Goal: Information Seeking & Learning: Learn about a topic

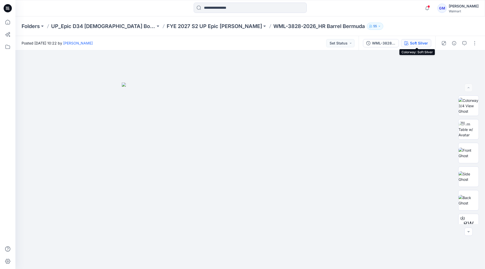
click at [417, 44] on div "Soft Silver" at bounding box center [419, 43] width 18 height 6
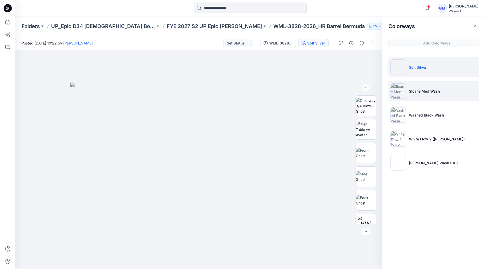
click at [430, 92] on p "Sloane Med Wash" at bounding box center [424, 90] width 31 height 5
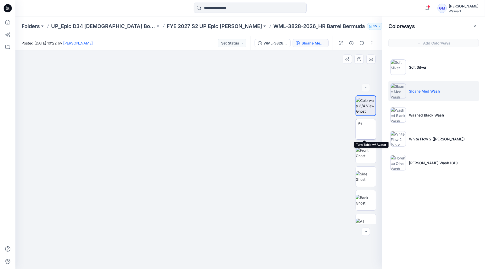
click at [366, 129] on img at bounding box center [366, 129] width 0 height 0
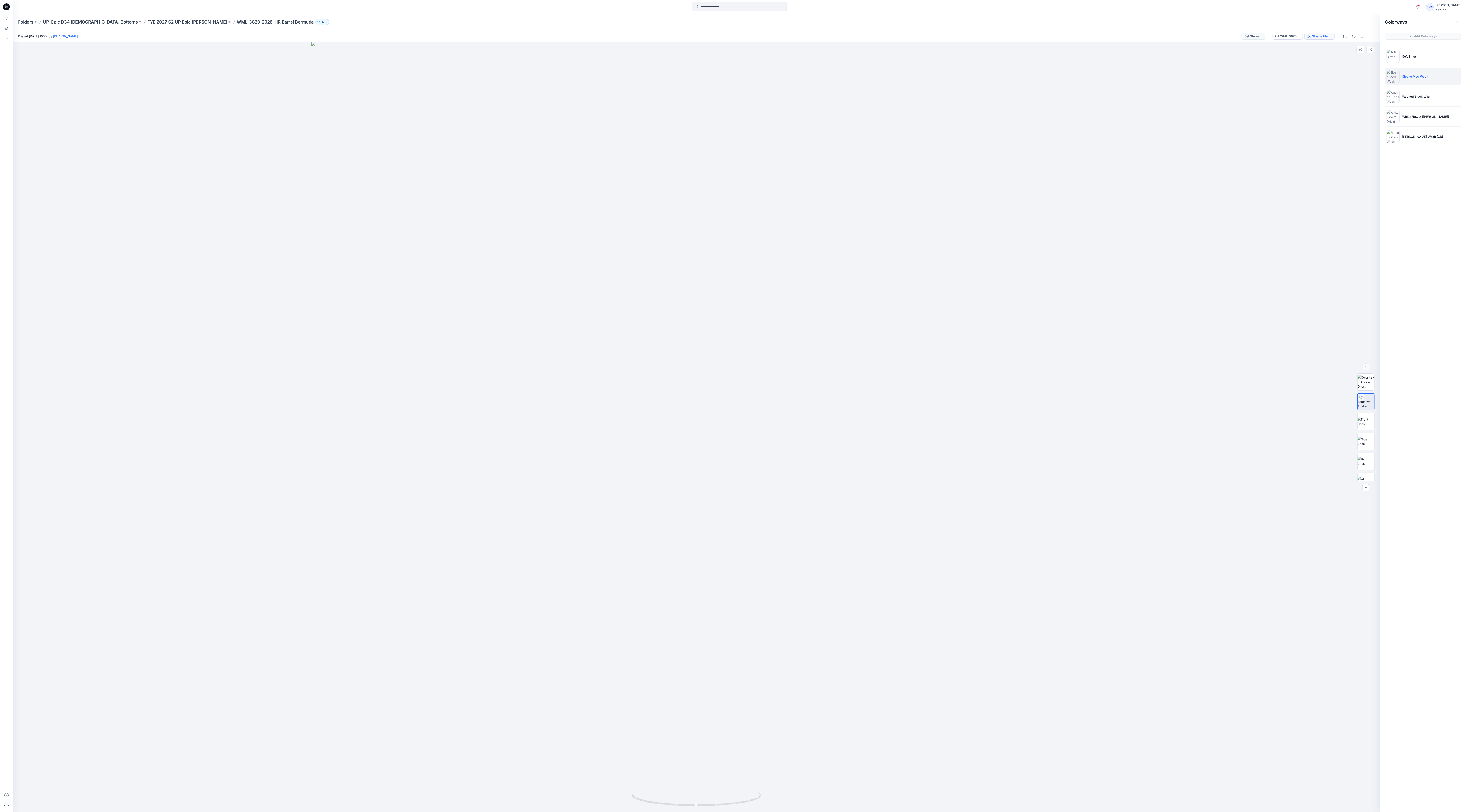
click at [312, 116] on div at bounding box center [696, 427] width 1367 height 769
drag, startPoint x: 703, startPoint y: 810, endPoint x: 753, endPoint y: 809, distance: 50.0
click at [407, 225] on img at bounding box center [696, 801] width 129 height 21
click at [206, 152] on div at bounding box center [696, 427] width 1367 height 769
drag, startPoint x: 674, startPoint y: 807, endPoint x: 696, endPoint y: 809, distance: 22.1
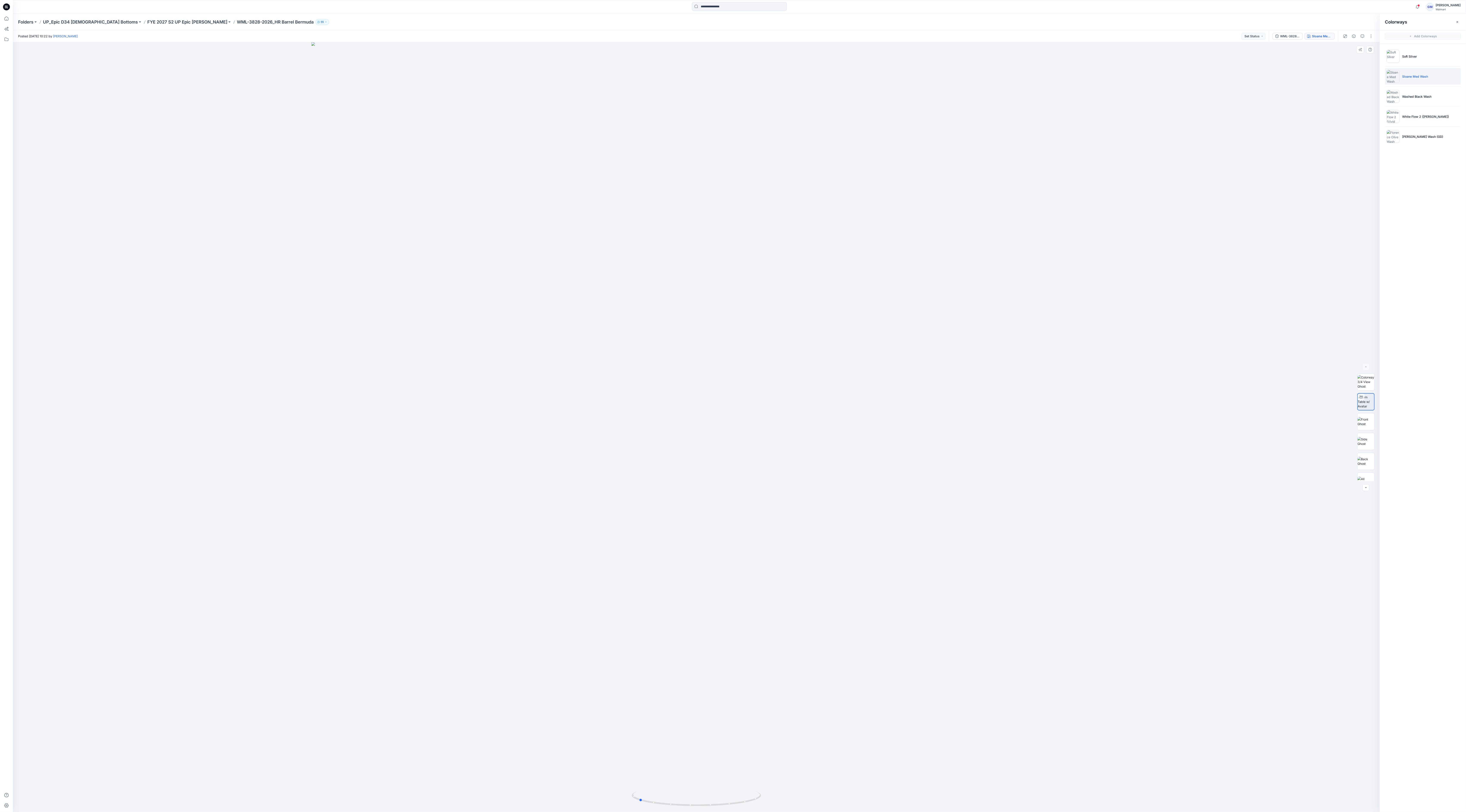
click at [407, 225] on div at bounding box center [696, 427] width 1367 height 769
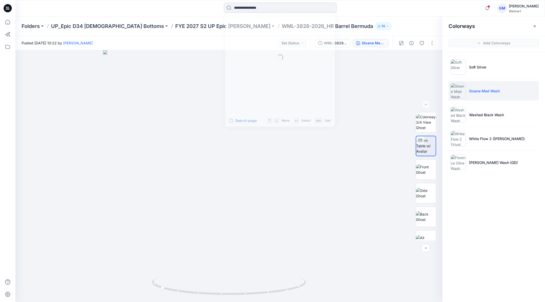
click at [272, 12] on input at bounding box center [280, 8] width 113 height 10
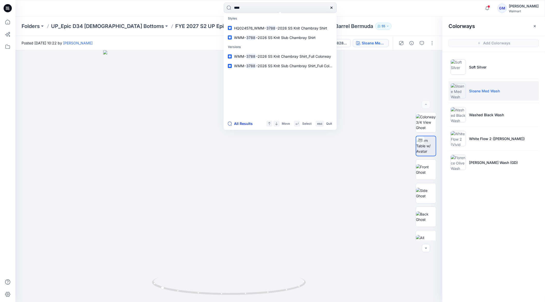
type input "****"
click at [245, 125] on button "All Results" at bounding box center [242, 124] width 28 height 6
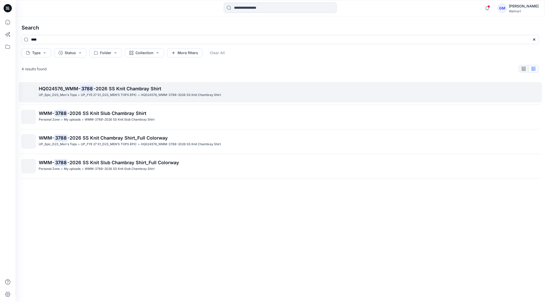
click at [124, 88] on span "-2026 SS Knit Chambray Shirt" at bounding box center [128, 88] width 68 height 5
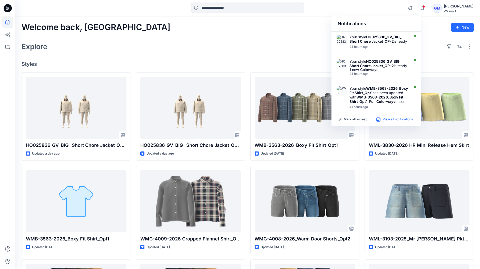
click at [390, 118] on p "View all notifications" at bounding box center [398, 119] width 31 height 5
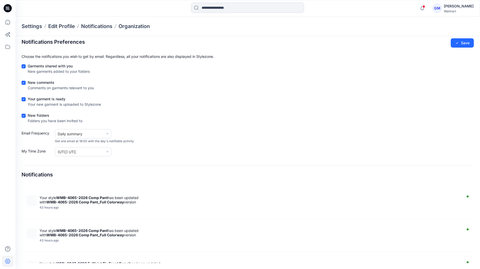
scroll to position [342, 0]
click at [5, 21] on icon at bounding box center [7, 21] width 11 height 11
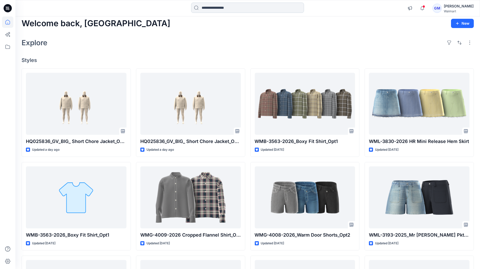
click at [221, 8] on input at bounding box center [247, 8] width 113 height 10
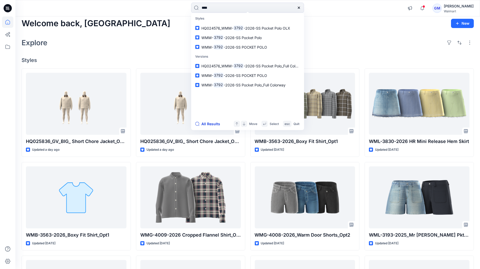
type input "****"
click at [212, 122] on button "All Results" at bounding box center [209, 124] width 28 height 6
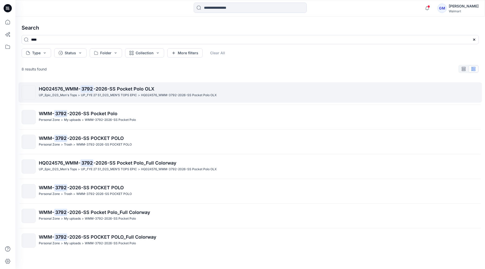
click at [111, 95] on p "UP_FYE 27 S1_D23_MEN’S TOPS EPIC" at bounding box center [109, 94] width 56 height 5
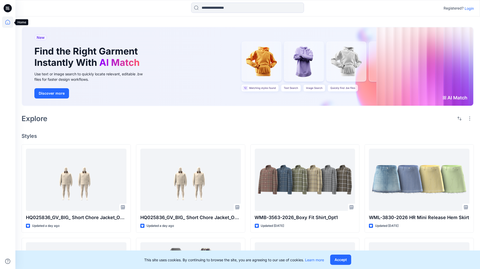
click at [10, 21] on icon at bounding box center [7, 21] width 11 height 11
click at [270, 12] on input at bounding box center [247, 8] width 113 height 10
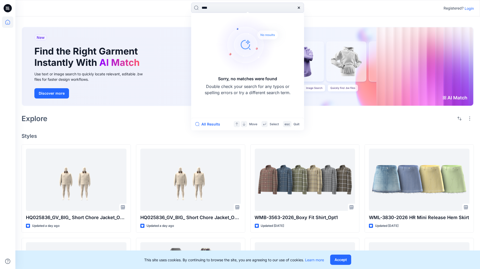
type input "****"
click at [298, 10] on icon at bounding box center [299, 8] width 4 height 4
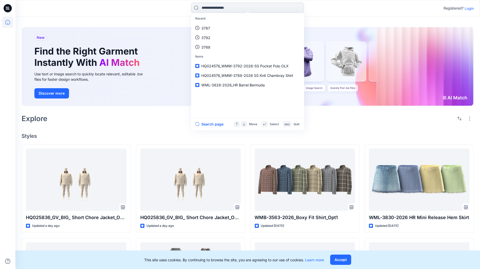
click at [238, 5] on input at bounding box center [247, 8] width 113 height 10
click at [216, 28] on link "3787" at bounding box center [247, 28] width 111 height 10
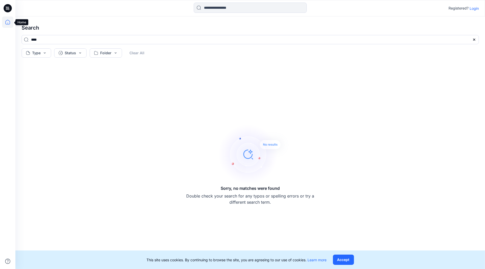
click at [11, 19] on icon at bounding box center [7, 21] width 11 height 11
